Goal: Information Seeking & Learning: Learn about a topic

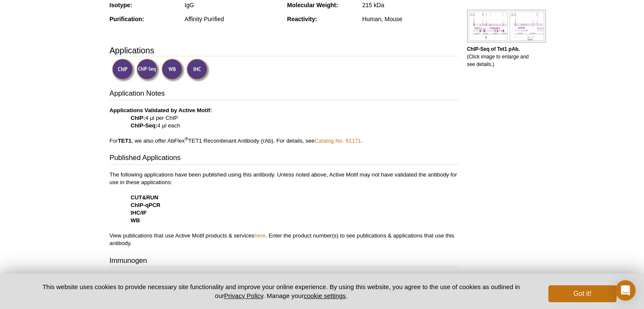
scroll to position [296, 0]
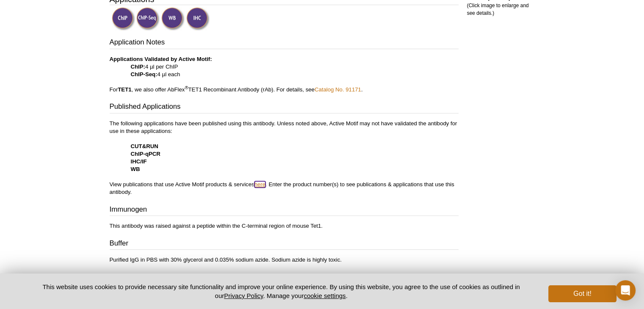
click at [265, 185] on link "here" at bounding box center [259, 184] width 11 height 6
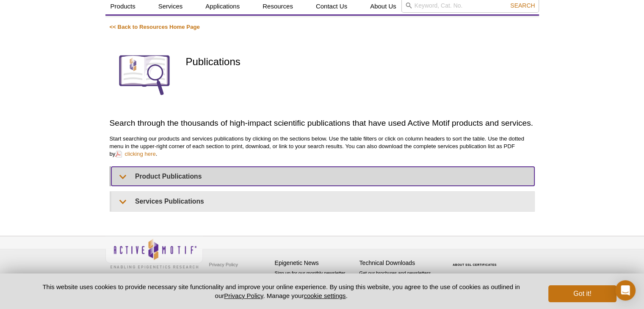
click at [170, 174] on summary "Product Publications" at bounding box center [322, 176] width 423 height 19
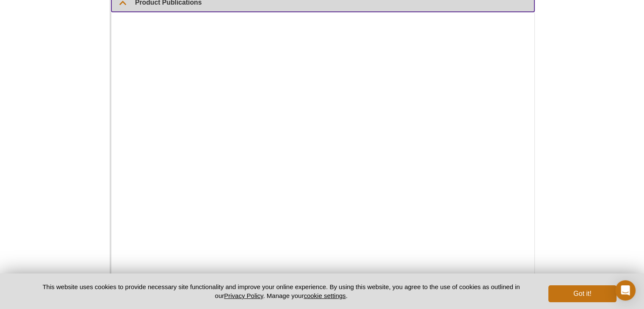
scroll to position [218, 0]
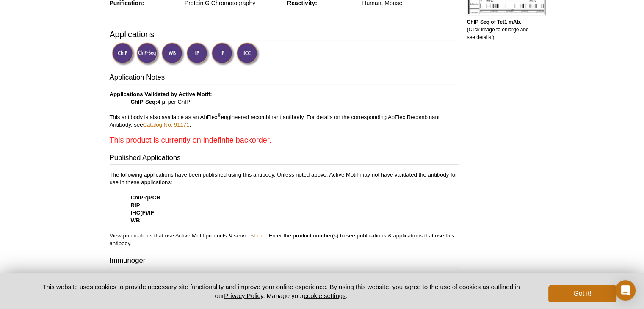
scroll to position [339, 0]
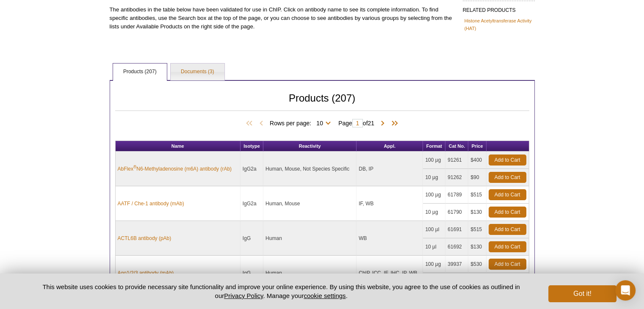
scroll to position [87, 0]
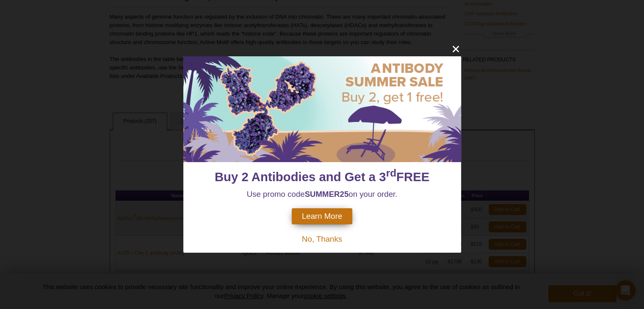
click at [207, 116] on div at bounding box center [322, 109] width 278 height 106
click at [458, 49] on icon "close" at bounding box center [455, 49] width 11 height 11
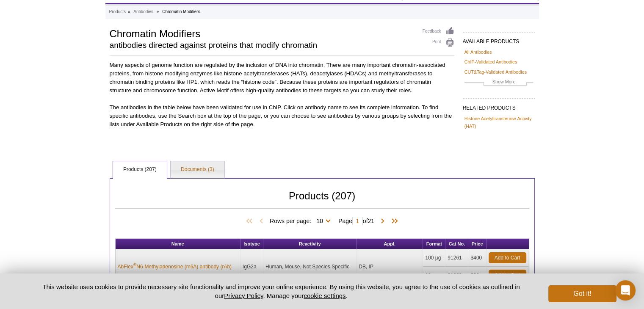
scroll to position [0, 0]
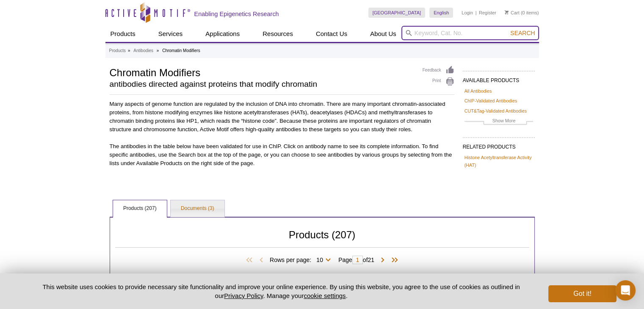
click at [437, 34] on input "search" at bounding box center [470, 33] width 138 height 14
type input "tet1"
click at [508, 29] on button "Search" at bounding box center [523, 33] width 30 height 8
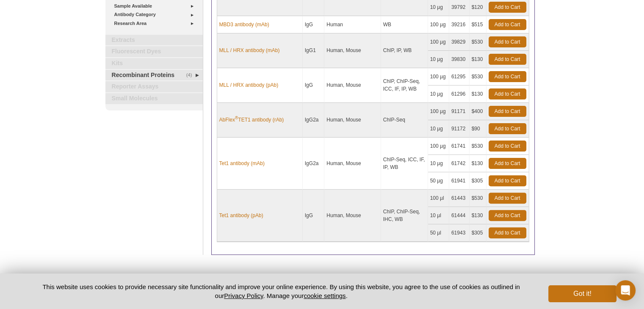
scroll to position [265, 0]
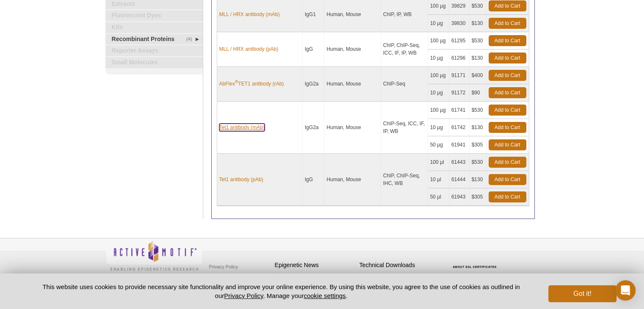
click at [245, 126] on link "Tet1 antibody (mAb)" at bounding box center [241, 128] width 45 height 8
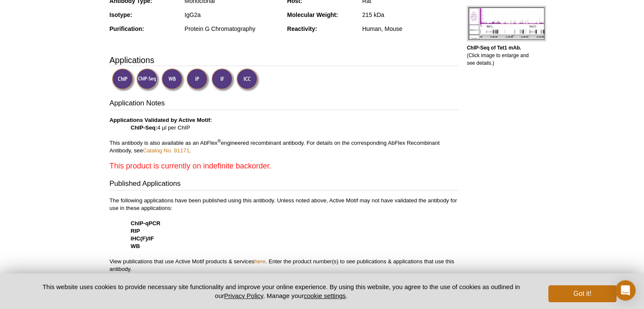
scroll to position [254, 0]
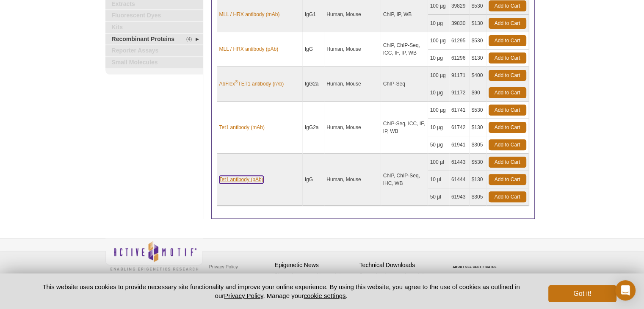
click at [254, 178] on link "Tet1 antibody (pAb)" at bounding box center [241, 180] width 44 height 8
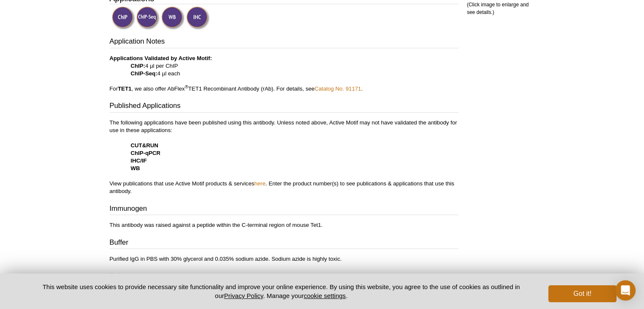
scroll to position [339, 0]
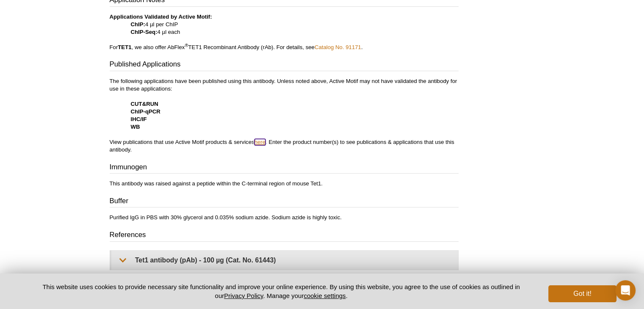
click at [260, 139] on link "here" at bounding box center [259, 142] width 11 height 6
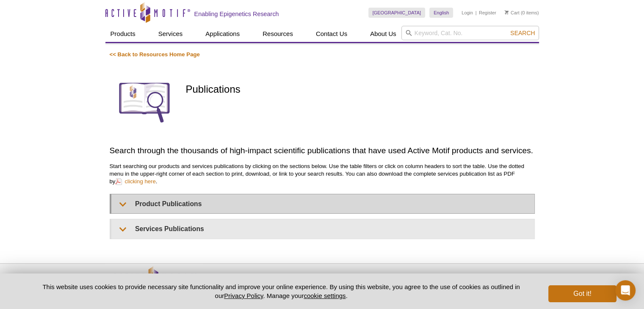
click at [239, 185] on p "Start searching our products and services publications by clicking on the secti…" at bounding box center [322, 174] width 425 height 23
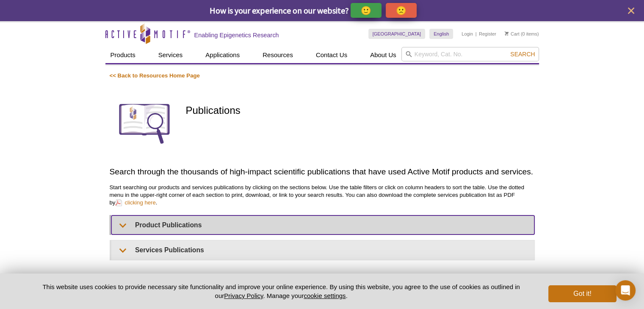
click at [218, 218] on summary "Product Publications" at bounding box center [322, 224] width 423 height 19
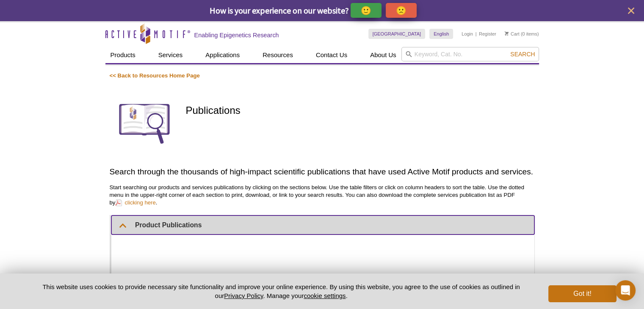
scroll to position [169, 0]
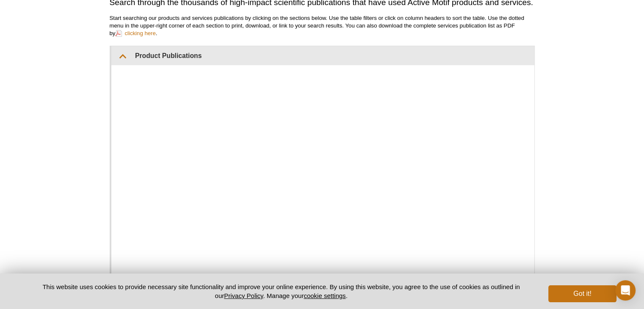
click at [539, 75] on div "Active Motif Logo Enabling Epigenetics Research 0 Search Skip to content Active…" at bounding box center [322, 134] width 644 height 565
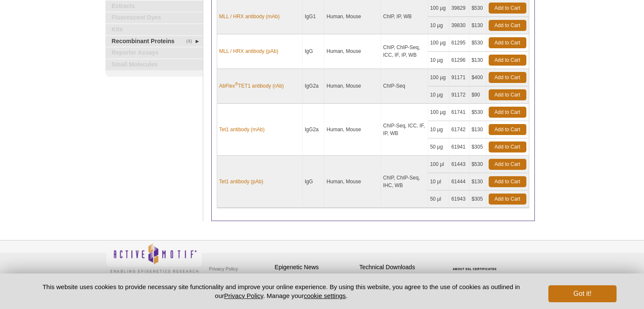
scroll to position [265, 0]
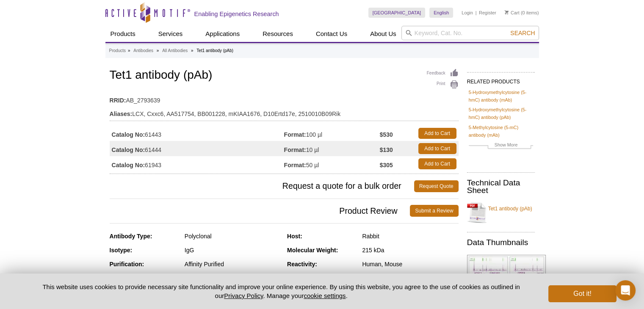
drag, startPoint x: 168, startPoint y: 132, endPoint x: 143, endPoint y: 131, distance: 25.0
click at [143, 131] on td "Catalog No: 61443" at bounding box center [197, 133] width 174 height 15
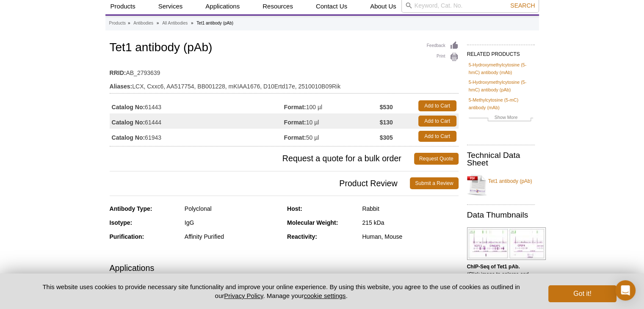
scroll to position [85, 0]
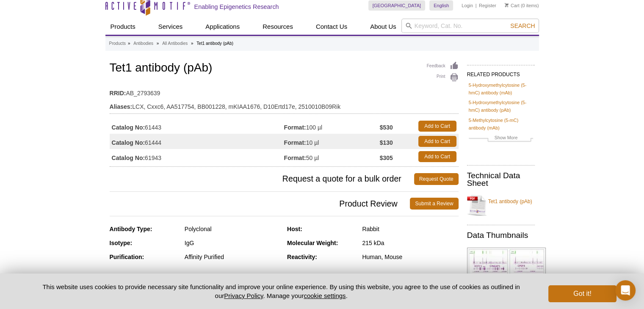
scroll to position [0, 0]
